Goal: Task Accomplishment & Management: Use online tool/utility

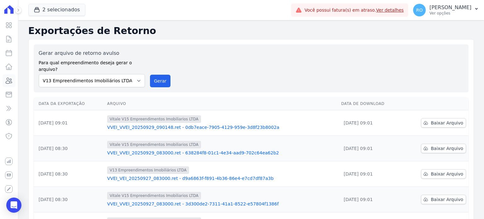
click at [8, 83] on icon at bounding box center [9, 81] width 6 height 6
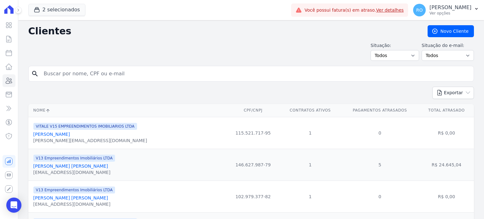
drag, startPoint x: 69, startPoint y: 84, endPoint x: 63, endPoint y: 71, distance: 14.7
click at [66, 78] on form "search" at bounding box center [250, 76] width 445 height 21
click at [63, 71] on input "search" at bounding box center [255, 73] width 431 height 13
type input "[PERSON_NAME]"
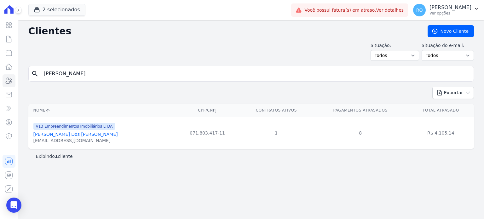
click at [52, 135] on link "[PERSON_NAME] Dos [PERSON_NAME]" at bounding box center [75, 134] width 84 height 5
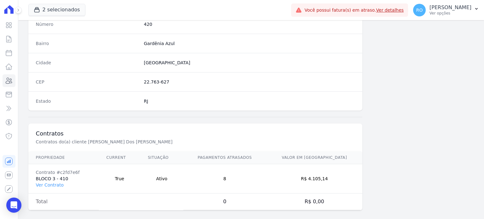
scroll to position [368, 0]
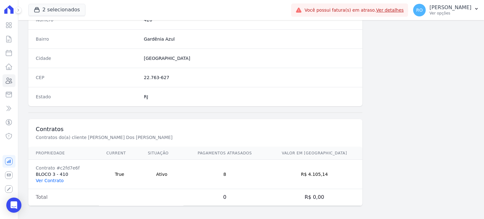
click at [54, 179] on link "Ver Contrato" at bounding box center [50, 180] width 28 height 5
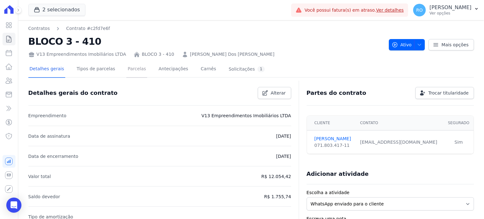
click at [126, 70] on link "Parcelas" at bounding box center [136, 69] width 21 height 17
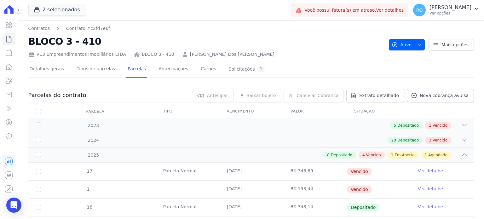
click at [423, 93] on span "Nova cobrança avulsa" at bounding box center [444, 95] width 49 height 6
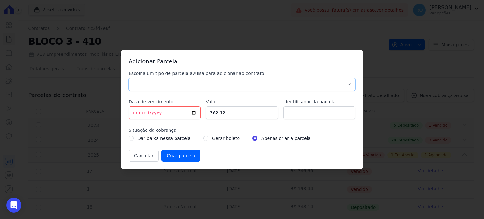
click at [136, 86] on select "Parcela Normal Sinal Caução Intercalada Chaves Pré Chaves Pós Chaves Taxas Quit…" at bounding box center [242, 84] width 227 height 13
select select "others"
click at [129, 78] on select "Parcela Normal Sinal Caução Intercalada Chaves Pré Chaves Pós Chaves Taxas Quit…" at bounding box center [242, 84] width 227 height 13
click at [192, 112] on input "[DATE]" at bounding box center [165, 112] width 72 height 13
type input "[DATE]"
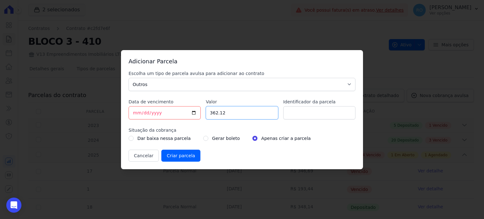
drag, startPoint x: 236, startPoint y: 112, endPoint x: 203, endPoint y: 114, distance: 32.5
click at [203, 114] on div "Escolha um tipo de parcela avulsa para adicionar ao contrato Parcela Normal Sin…" at bounding box center [242, 115] width 227 height 91
type input "518.33"
click at [305, 109] on input "Identificador da parcela" at bounding box center [319, 112] width 72 height 13
type input "ACORDO"
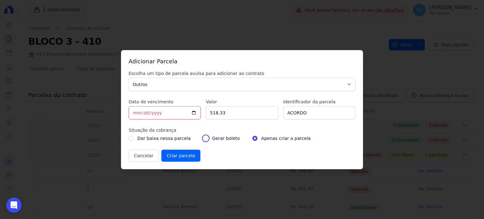
click at [203, 135] on div "Gerar boleto" at bounding box center [221, 139] width 37 height 8
click at [173, 158] on input "Criar parcela" at bounding box center [180, 156] width 39 height 12
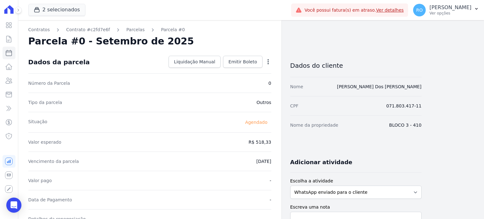
click at [268, 63] on icon "button" at bounding box center [267, 61] width 1 height 5
click at [228, 70] on link "Alterar" at bounding box center [240, 70] width 55 height 11
click at [225, 73] on div "Número da Parcela 0" at bounding box center [149, 82] width 243 height 19
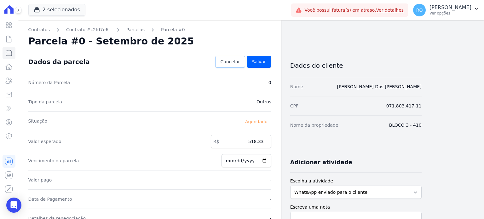
click at [244, 62] on link "Cancelar" at bounding box center [230, 62] width 30 height 12
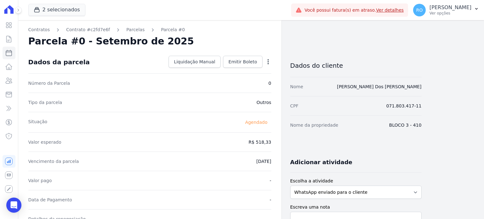
click at [267, 61] on icon "button" at bounding box center [268, 62] width 6 height 6
click at [265, 44] on div "Parcela #0 - Setembro de 2025" at bounding box center [149, 41] width 243 height 11
click at [248, 62] on span "Emitir Boleto" at bounding box center [242, 62] width 29 height 6
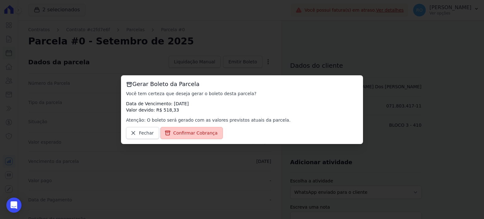
click at [177, 132] on span "Confirmar Cobrança" at bounding box center [195, 133] width 44 height 6
click at [181, 134] on span "Confirmar Cobrança" at bounding box center [195, 133] width 44 height 6
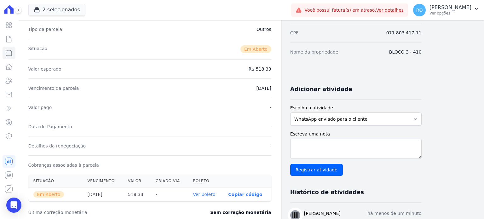
scroll to position [95, 0]
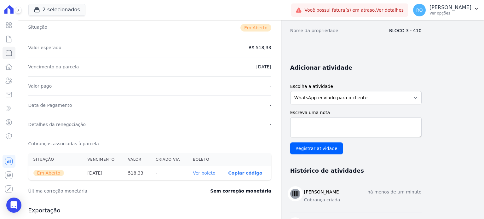
click at [206, 171] on link "Ver boleto" at bounding box center [204, 172] width 22 height 5
